Goal: Task Accomplishment & Management: Manage account settings

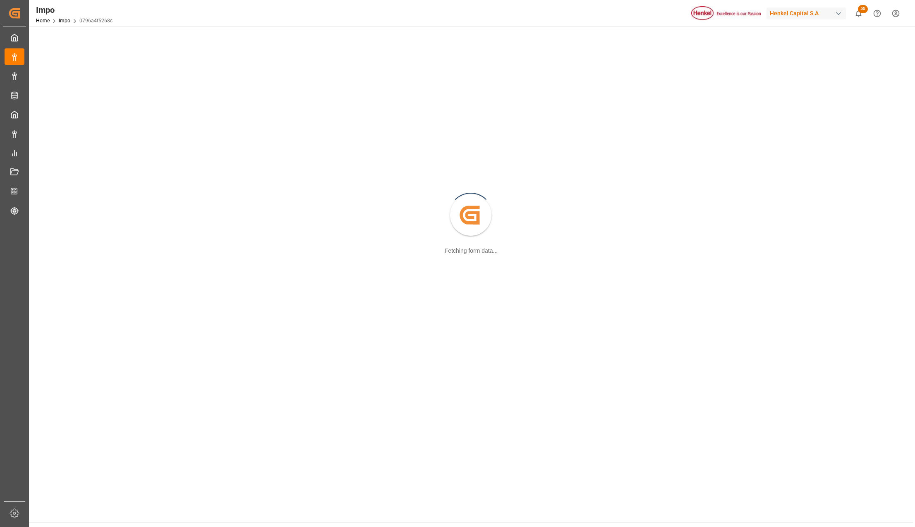
scroll to position [35, 0]
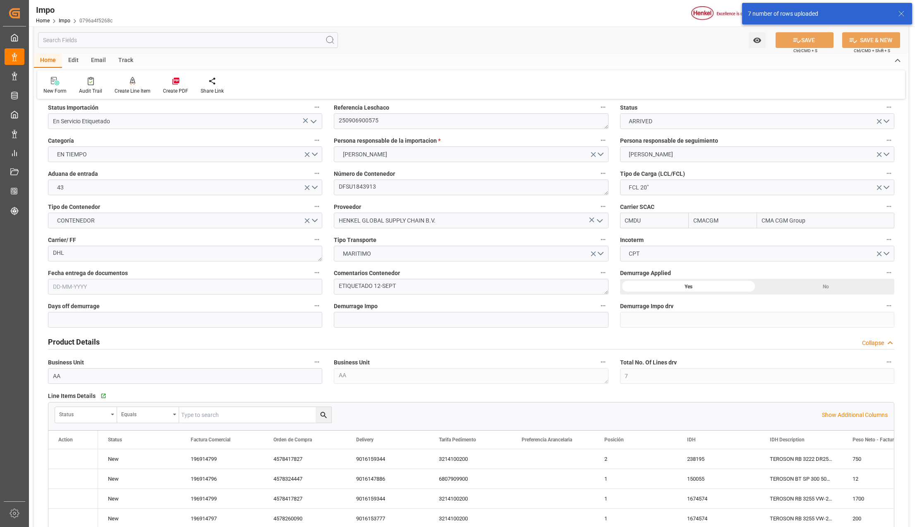
type input "CMACGM"
type input "CMA CGM Group"
type input "7"
type input "25"
type input "11"
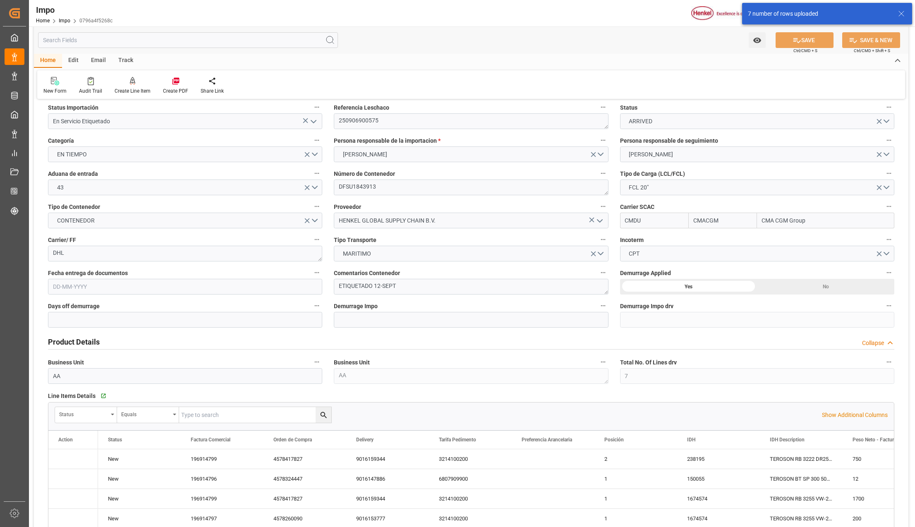
scroll to position [200, 0]
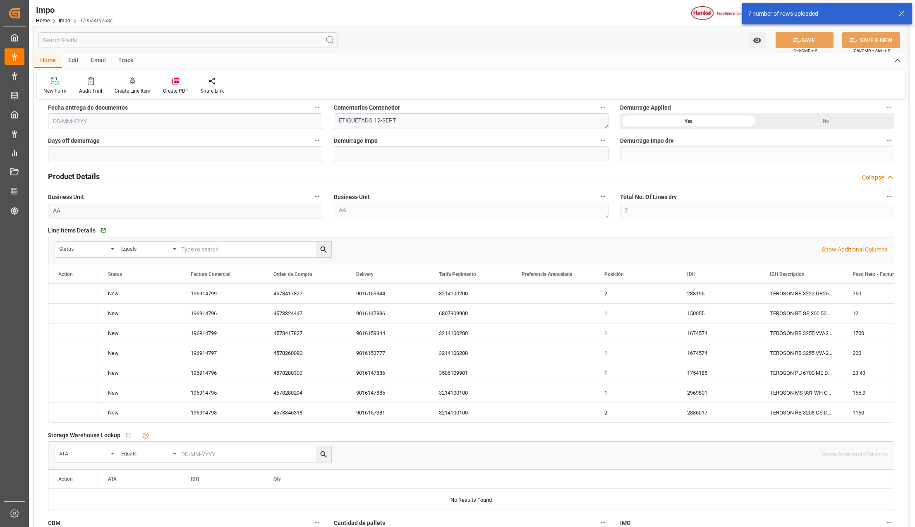
type input "19-08-2025"
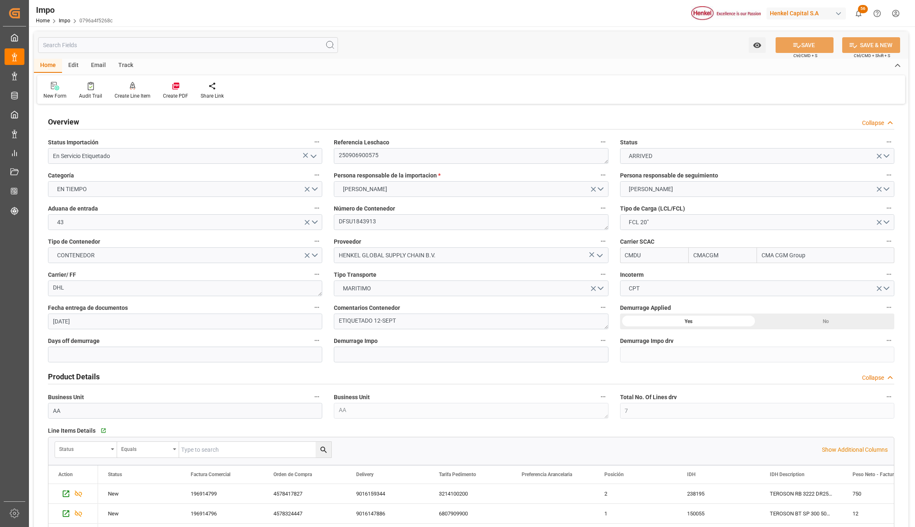
click at [313, 156] on icon "open menu" at bounding box center [313, 156] width 10 height 10
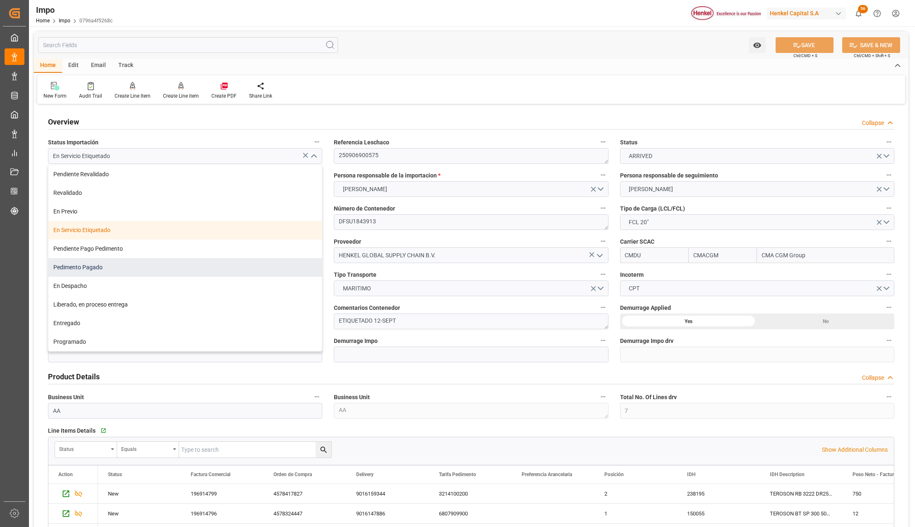
click at [103, 264] on div "Pedimento Pagado" at bounding box center [184, 267] width 273 height 19
type input "Pedimento Pagado"
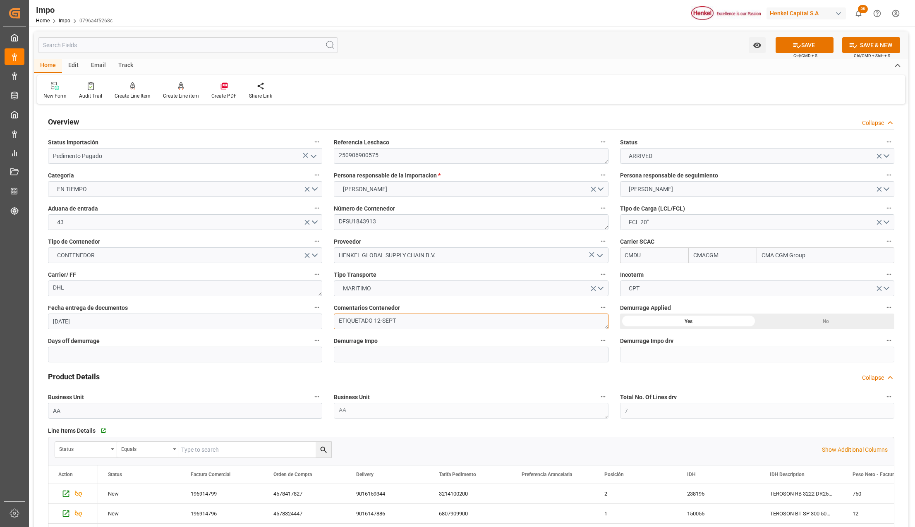
drag, startPoint x: 386, startPoint y: 322, endPoint x: 298, endPoint y: 313, distance: 88.5
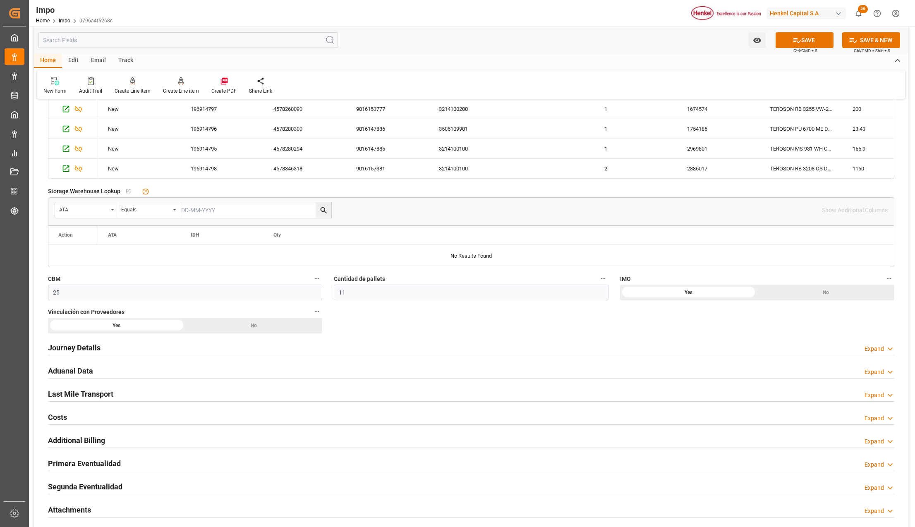
scroll to position [606, 0]
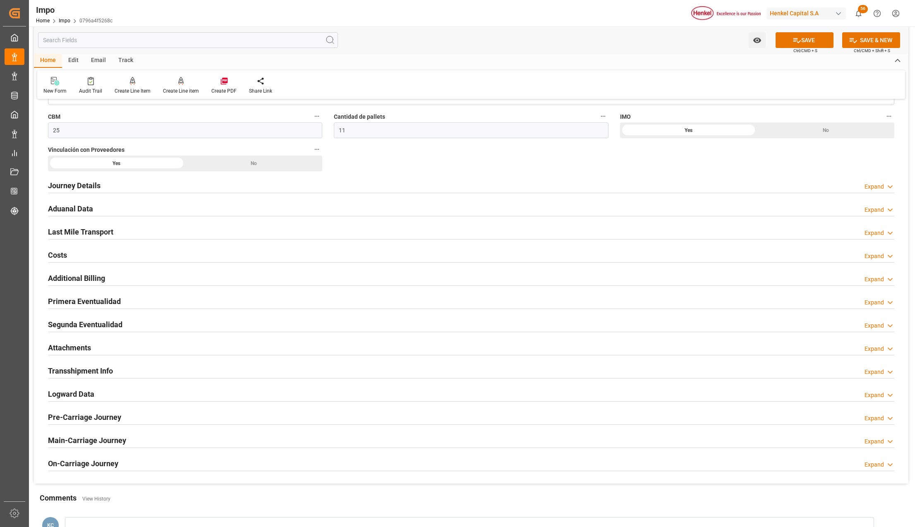
type textarea "PEND. DESPACHO"
click at [65, 306] on h2 "Primera Eventualidad" at bounding box center [84, 301] width 73 height 11
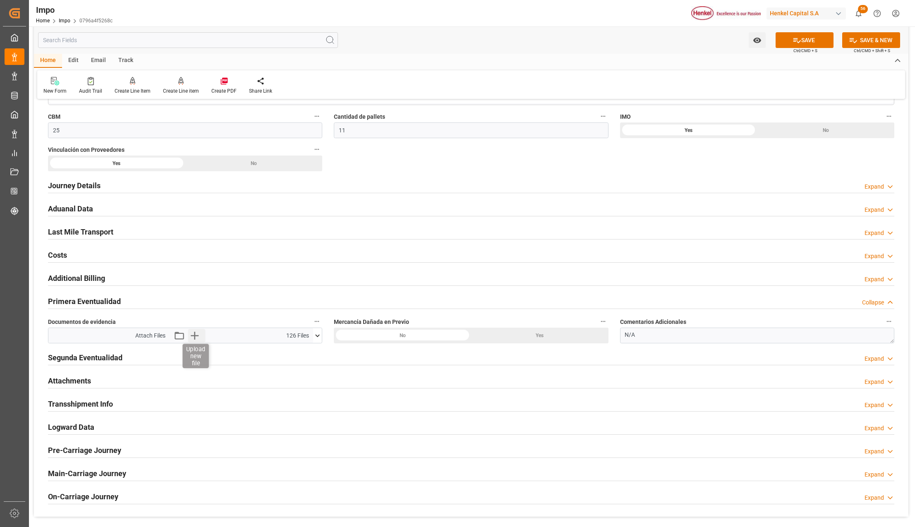
click at [196, 336] on icon "button" at bounding box center [194, 335] width 13 height 13
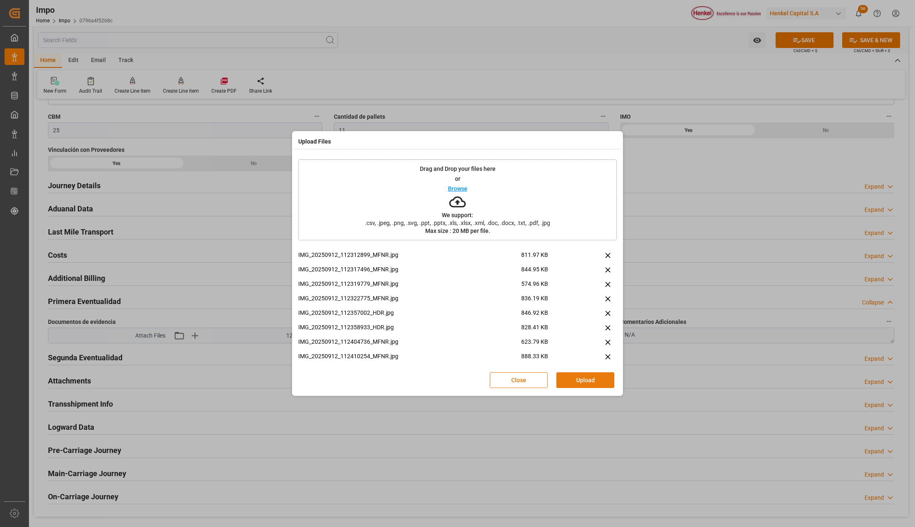
click at [566, 377] on button "Upload" at bounding box center [585, 380] width 58 height 16
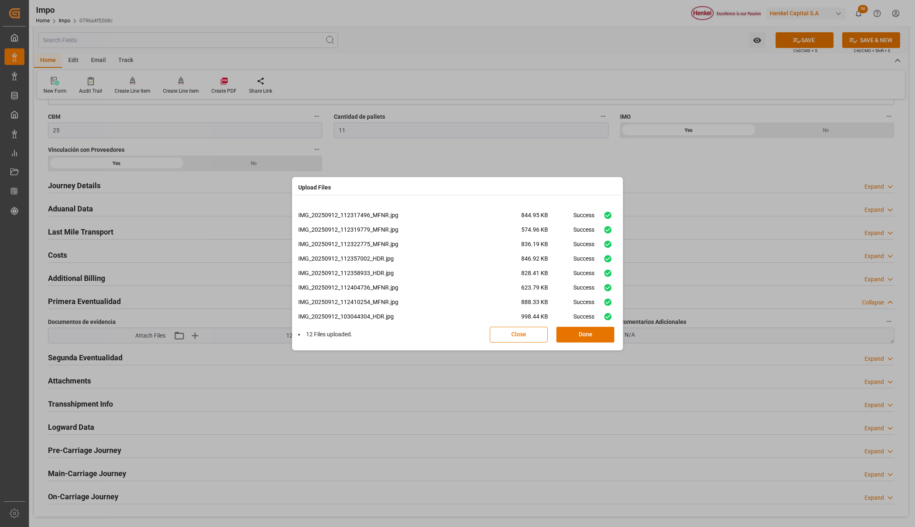
scroll to position [64, 0]
click at [580, 332] on button "Done" at bounding box center [585, 335] width 58 height 16
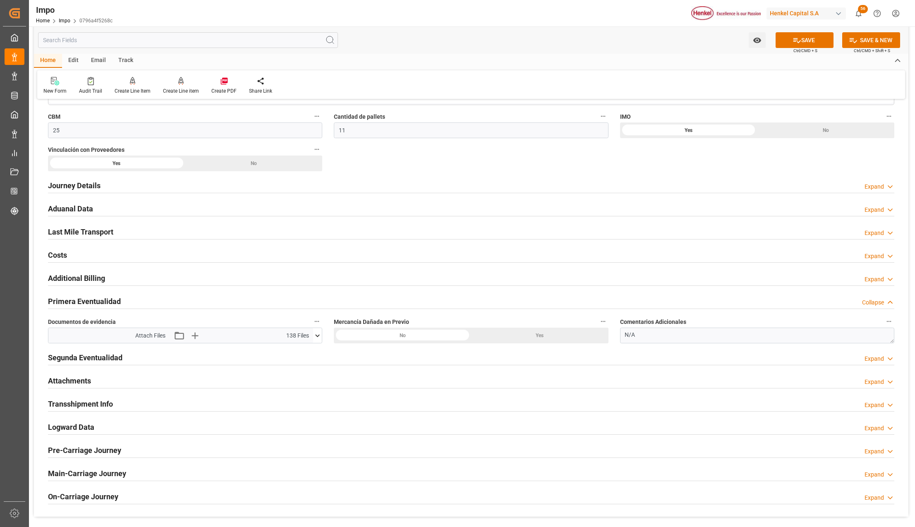
scroll to position [662, 0]
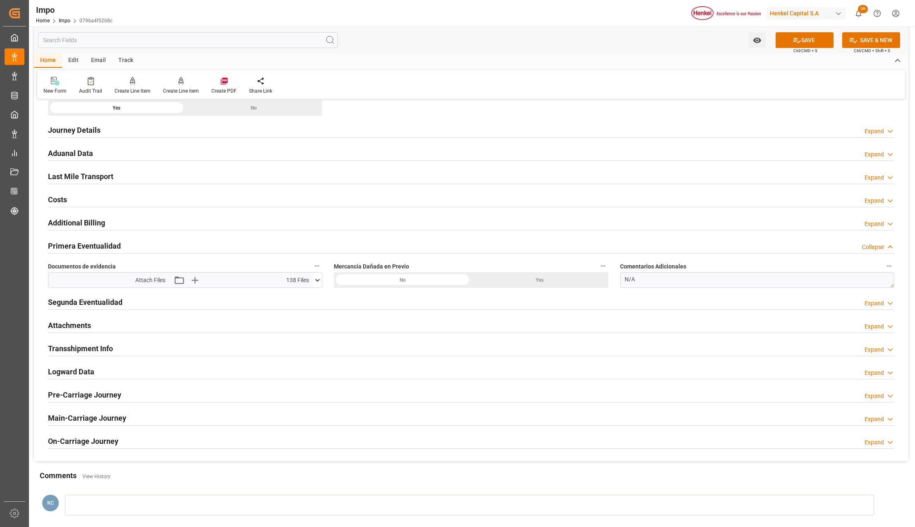
click at [74, 330] on h2 "Attachments" at bounding box center [69, 325] width 43 height 11
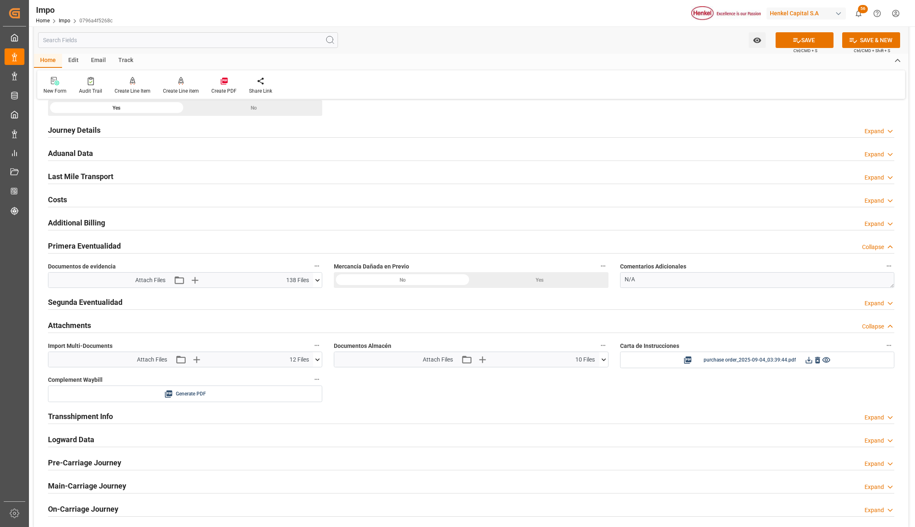
click at [317, 360] on icon at bounding box center [317, 359] width 9 height 9
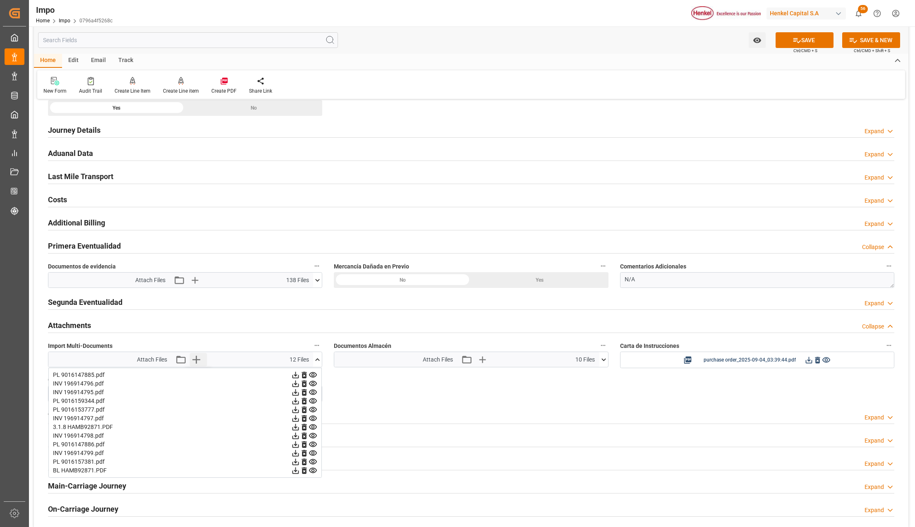
click at [197, 364] on icon "button" at bounding box center [195, 359] width 13 height 13
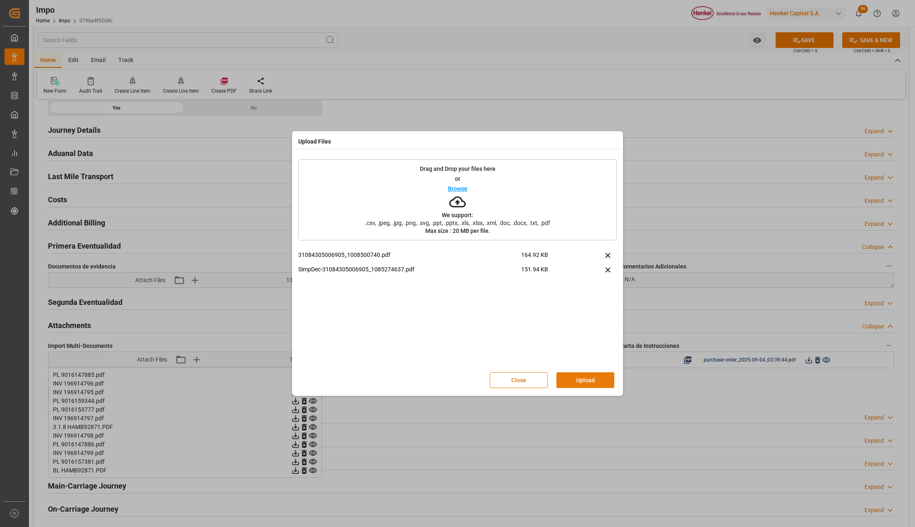
click at [583, 382] on button "Upload" at bounding box center [585, 380] width 58 height 16
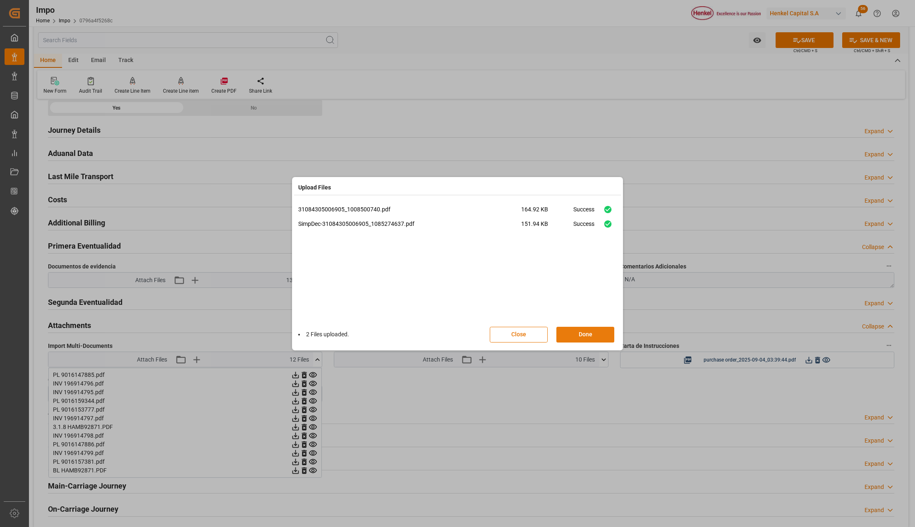
click at [600, 331] on button "Done" at bounding box center [585, 335] width 58 height 16
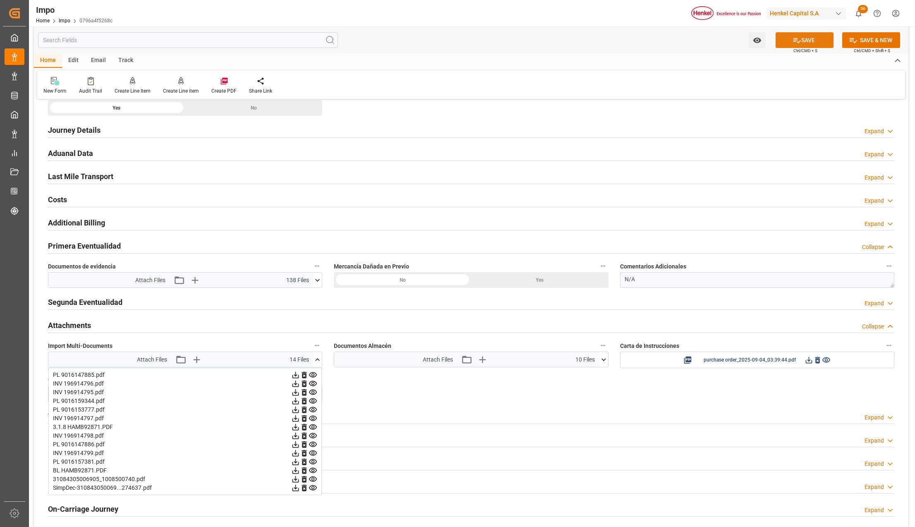
click at [801, 37] on button "SAVE" at bounding box center [804, 40] width 58 height 16
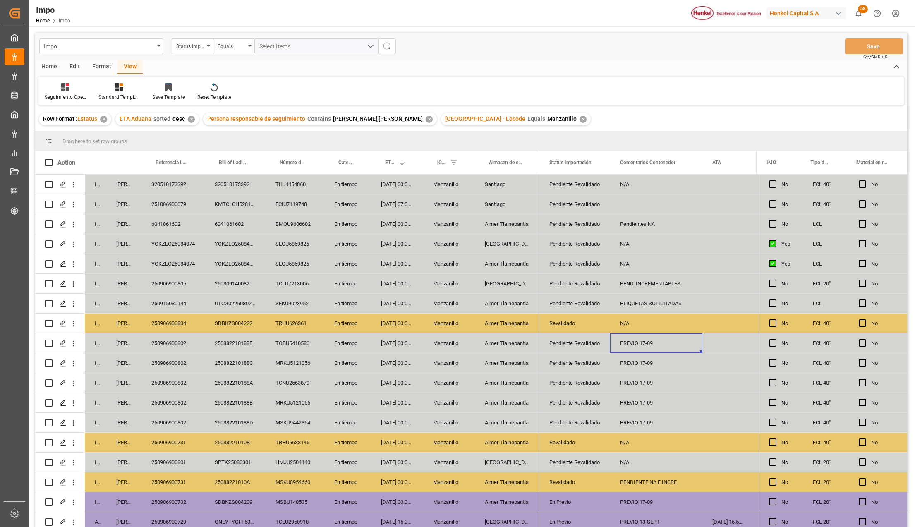
click at [303, 321] on div "TRHU626361" at bounding box center [294, 322] width 59 height 19
click at [227, 319] on div "SDBKZS004222" at bounding box center [235, 322] width 61 height 19
click at [235, 319] on div "SDBKZS004222" at bounding box center [235, 322] width 61 height 19
click at [287, 320] on div "TRHU626361" at bounding box center [294, 322] width 59 height 19
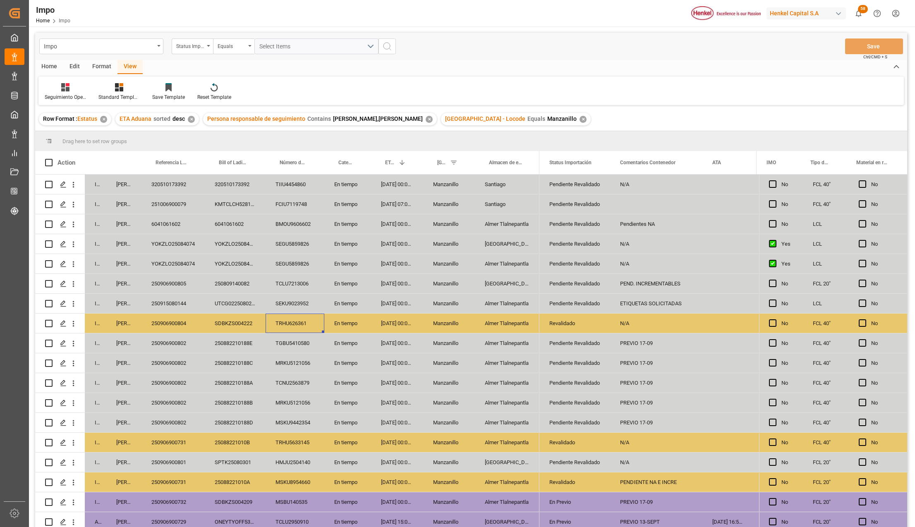
click at [287, 320] on div "TRHU626361" at bounding box center [294, 322] width 59 height 19
click at [287, 320] on div "TRHU626361" at bounding box center [294, 327] width 59 height 29
click at [283, 323] on input "TRHU626361" at bounding box center [294, 328] width 45 height 16
paste input "5"
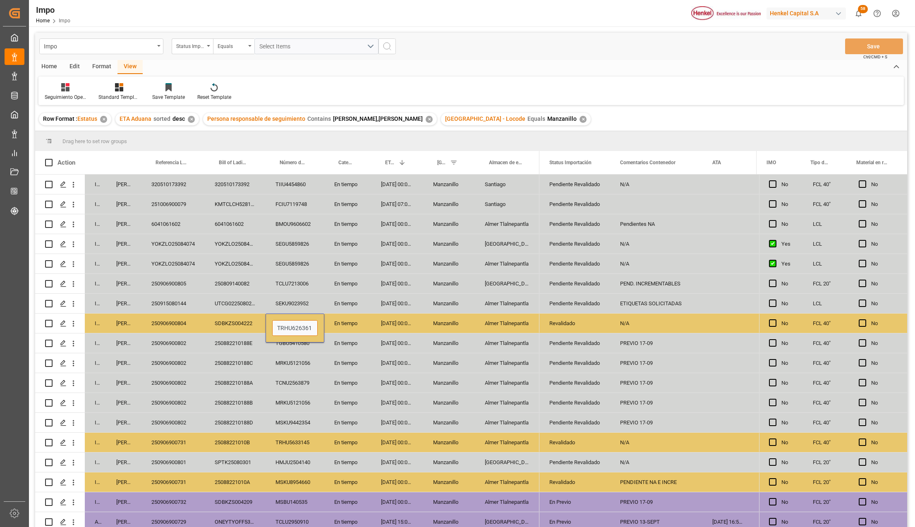
type input "TRHU6263615"
click at [488, 355] on div "Almer Tlalnepantla" at bounding box center [507, 362] width 65 height 19
click at [892, 50] on button "Save" at bounding box center [874, 46] width 58 height 16
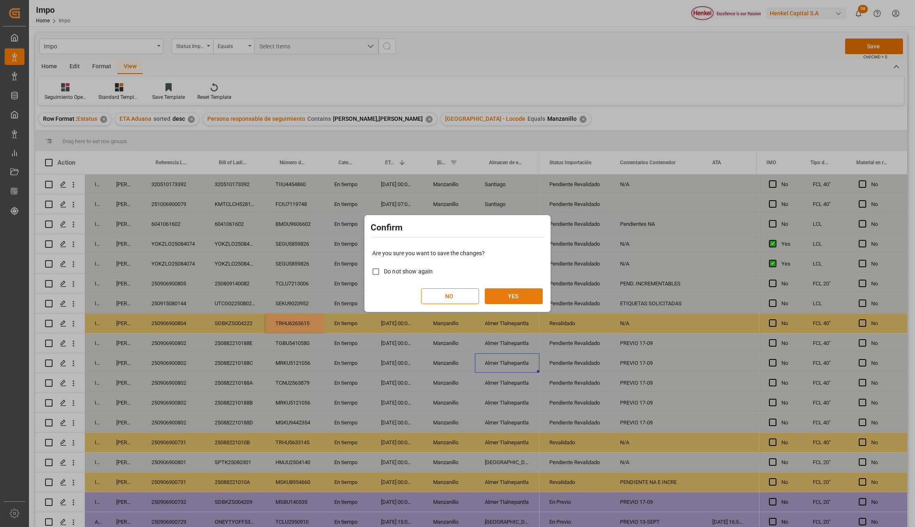
click at [526, 292] on button "YES" at bounding box center [514, 296] width 58 height 16
